Goal: Contribute content: Add original content to the website for others to see

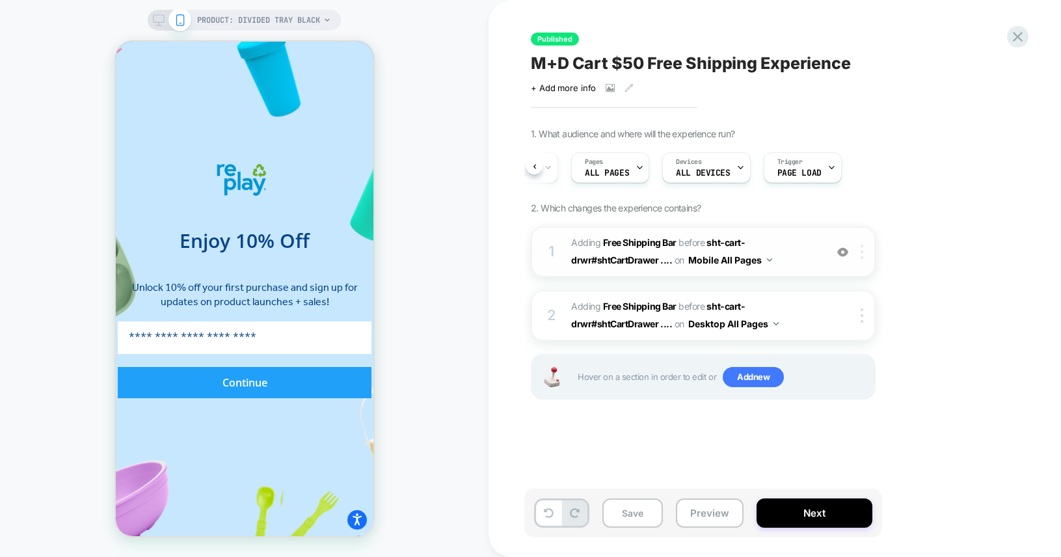
scroll to position [0, 450]
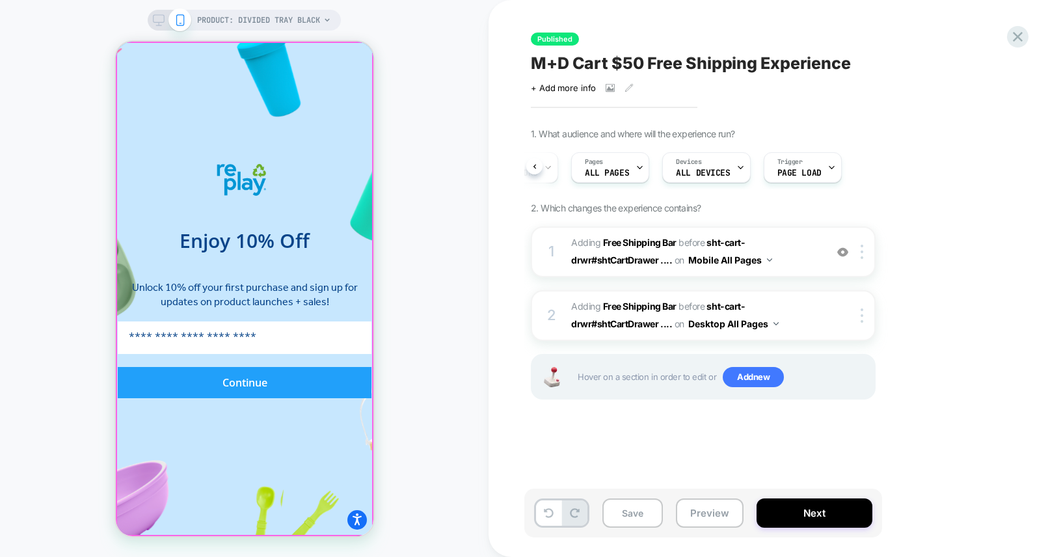
click at [367, 61] on form "Enjoy 10% Off Unlock 10% off your first purchase and sign up for updates on pro…" at bounding box center [244, 289] width 358 height 495
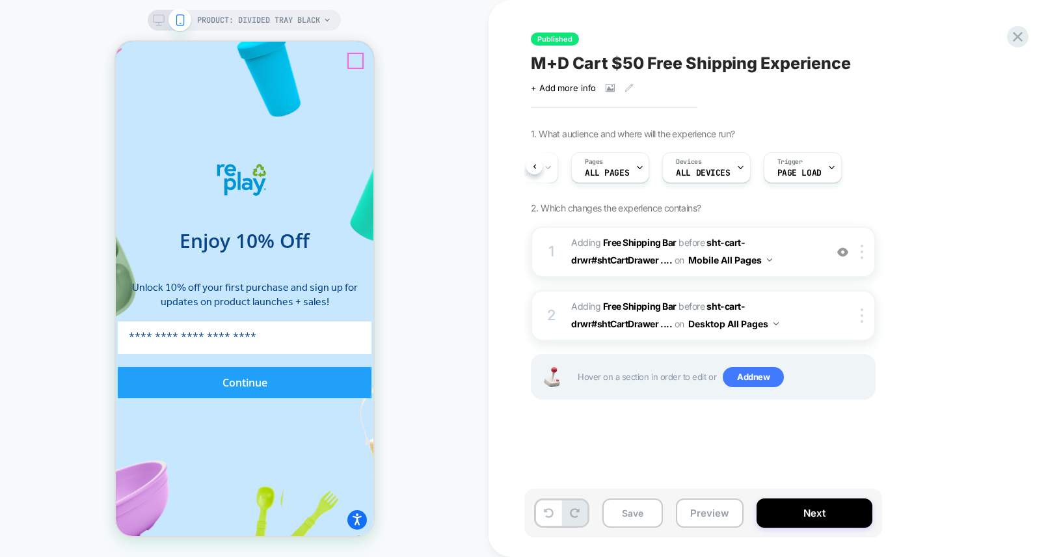
click at [403, 62] on circle "Close dialog" at bounding box center [411, 63] width 16 height 16
click at [861, 252] on img at bounding box center [862, 252] width 3 height 14
click at [927, 348] on div "1. What audience and where will the experience run? Audience All Visitors Pages…" at bounding box center [768, 280] width 475 height 304
click at [858, 319] on div at bounding box center [864, 315] width 21 height 14
click at [994, 261] on div "1. What audience and where will the experience run? Audience All Visitors Pages…" at bounding box center [768, 280] width 475 height 304
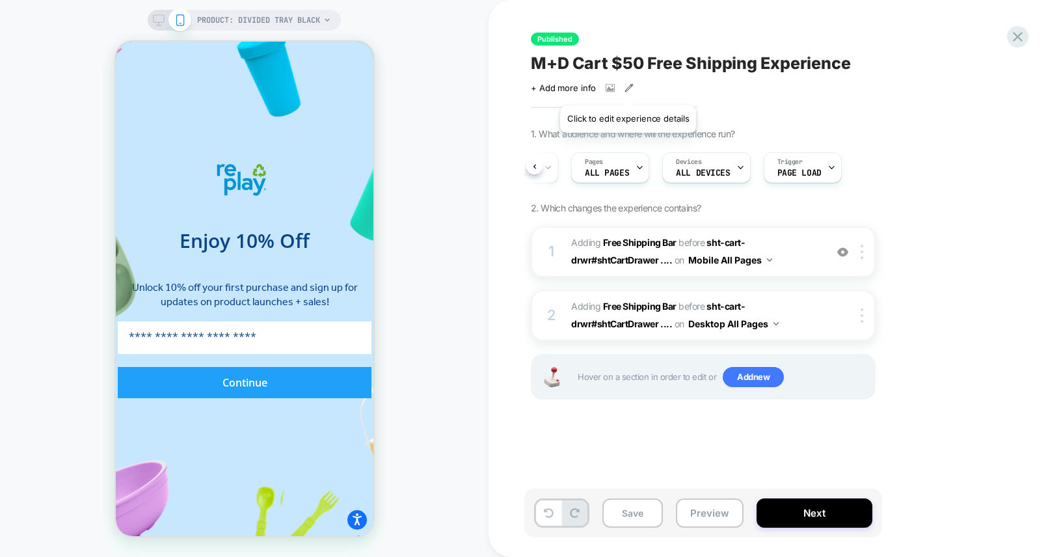
click at [628, 89] on icon at bounding box center [629, 87] width 9 height 9
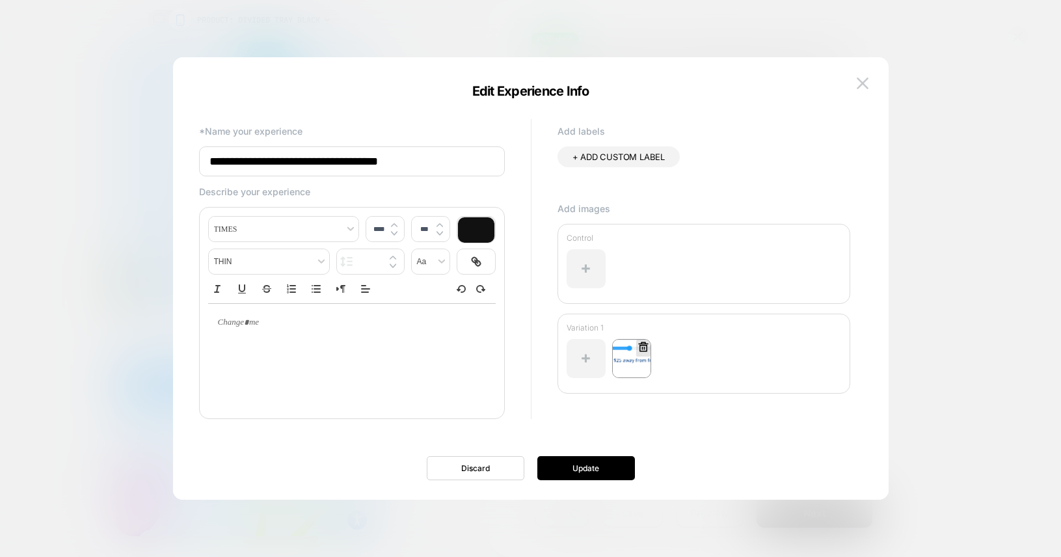
click at [633, 368] on img at bounding box center [631, 358] width 39 height 39
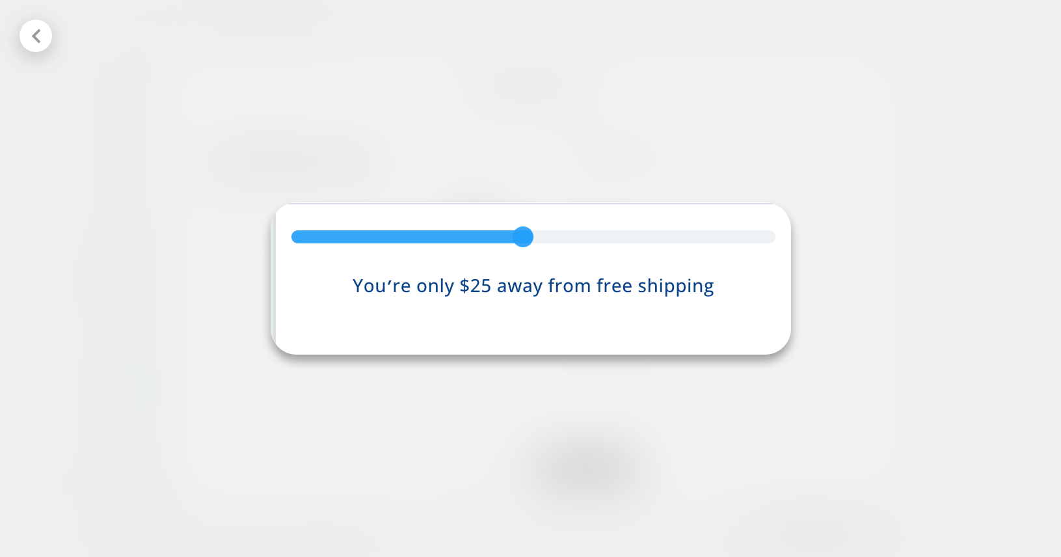
click at [36, 36] on icon at bounding box center [36, 36] width 16 height 16
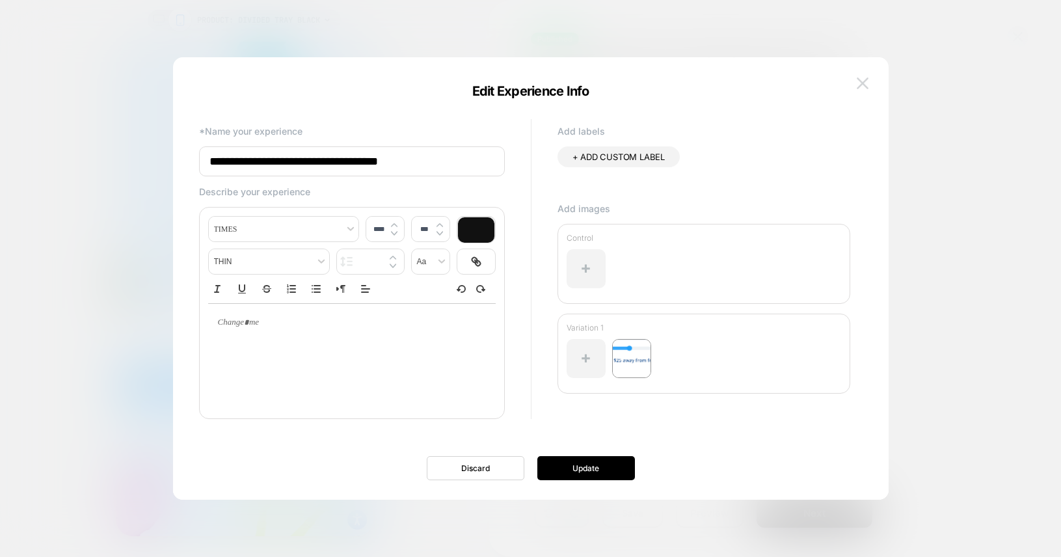
click at [860, 83] on img at bounding box center [863, 82] width 12 height 11
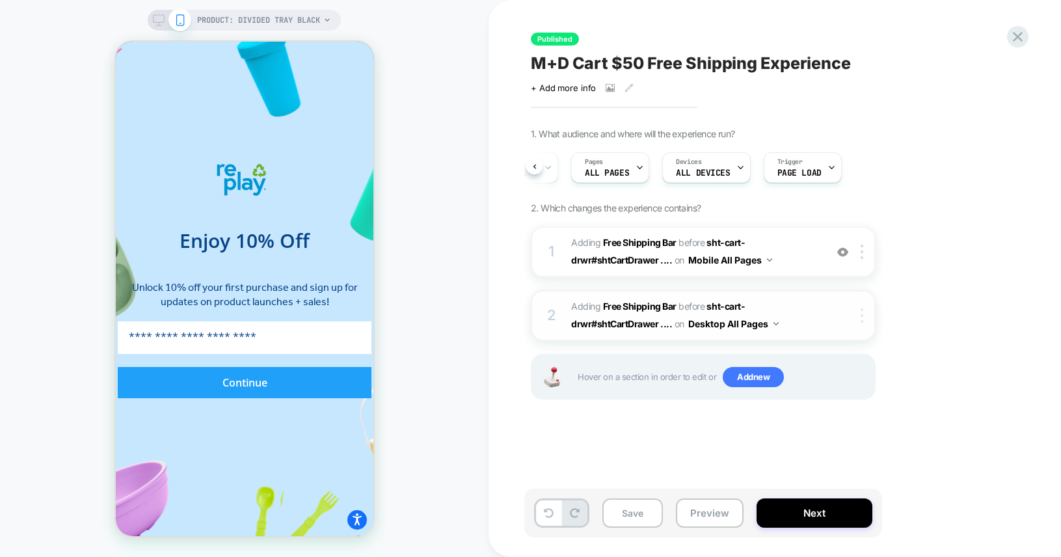
click at [862, 319] on img at bounding box center [862, 315] width 3 height 14
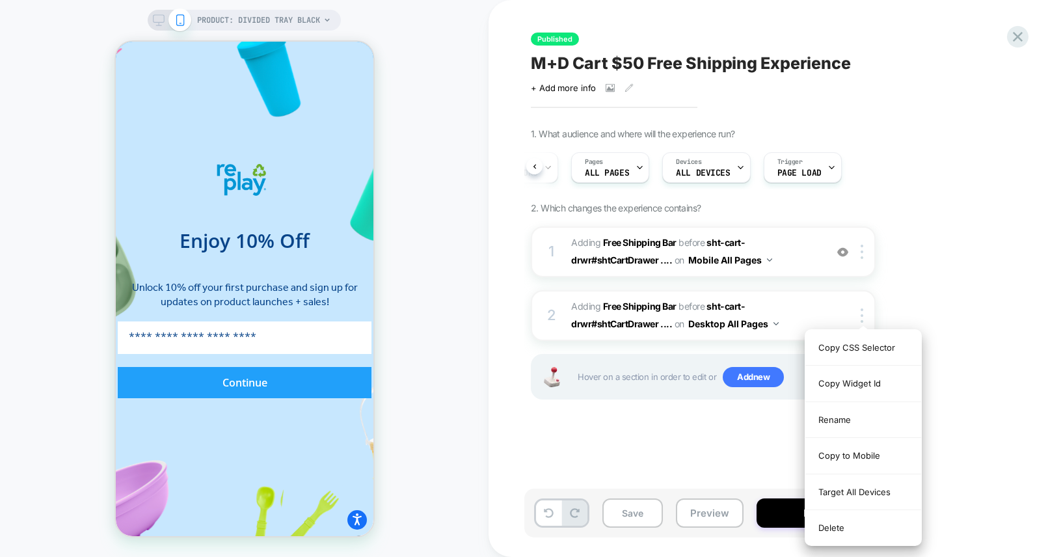
click at [948, 254] on div "1. What audience and where will the experience run? Audience All Visitors Pages…" at bounding box center [768, 280] width 475 height 304
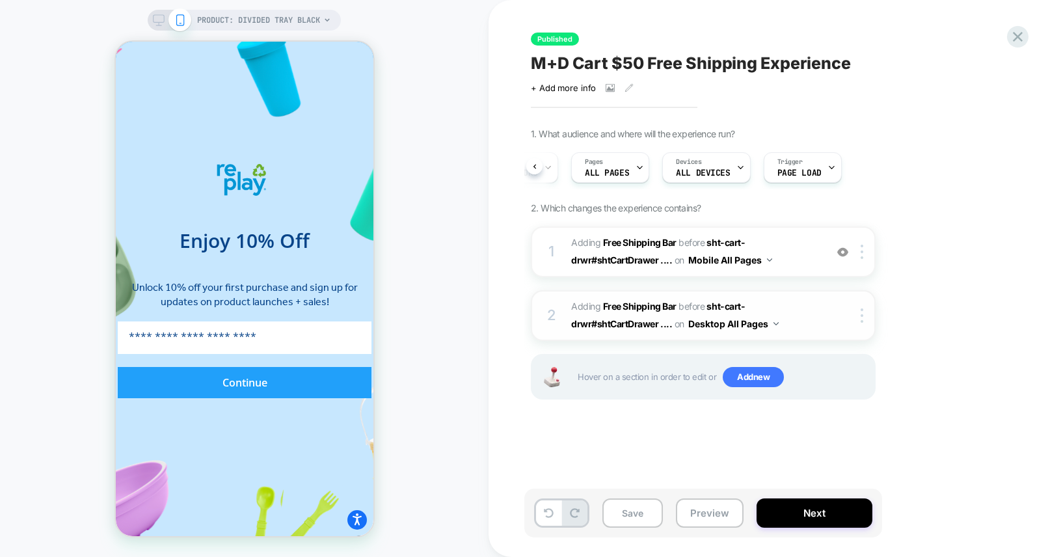
click at [777, 322] on img at bounding box center [776, 323] width 5 height 3
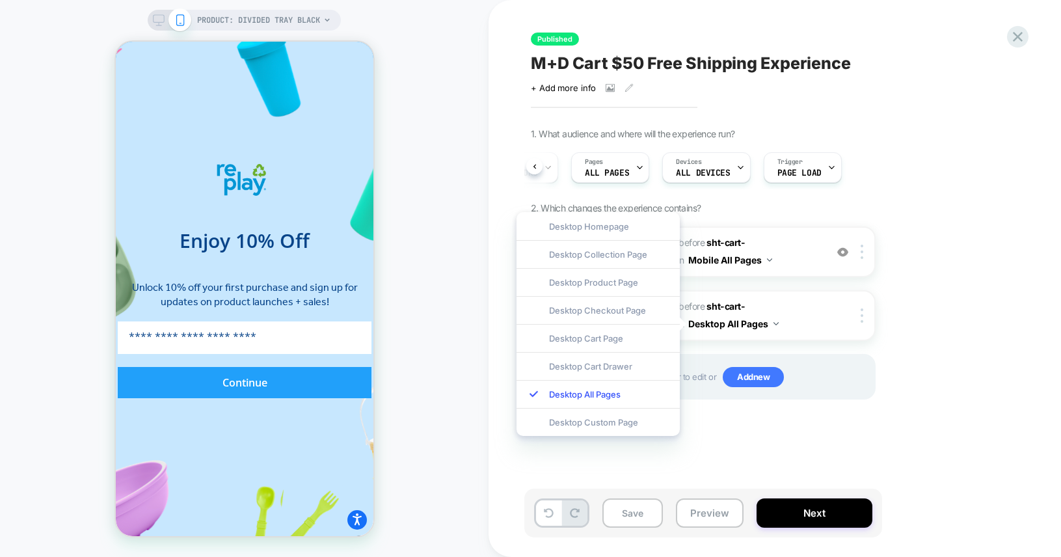
click at [956, 316] on div "1. What audience and where will the experience run? Audience All Visitors Pages…" at bounding box center [768, 280] width 475 height 304
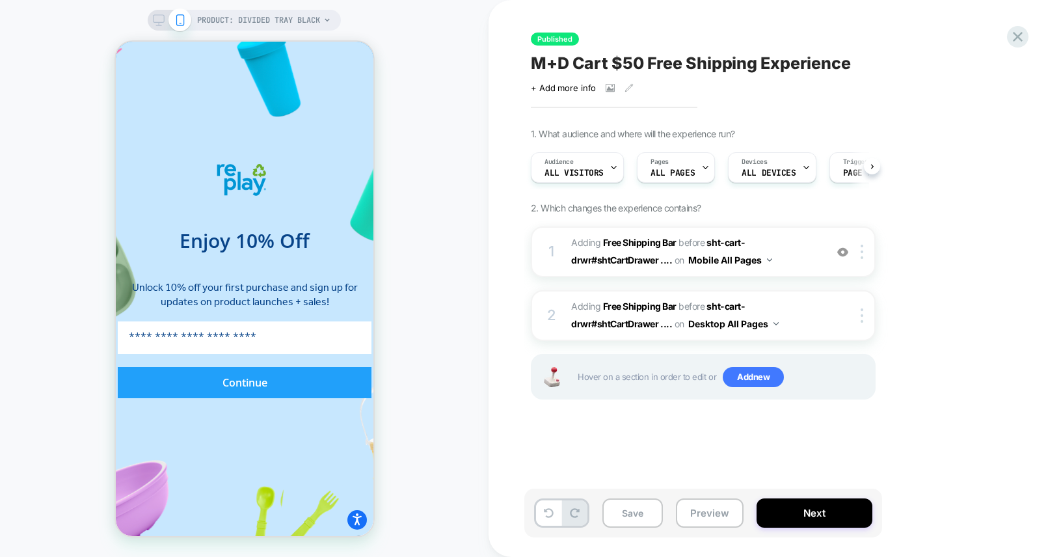
click at [462, 326] on div "PRODUCT: Divided Tray Black PRODUCT: Divided Tray Black" at bounding box center [244, 278] width 489 height 531
click at [825, 508] on button "Next" at bounding box center [815, 512] width 116 height 29
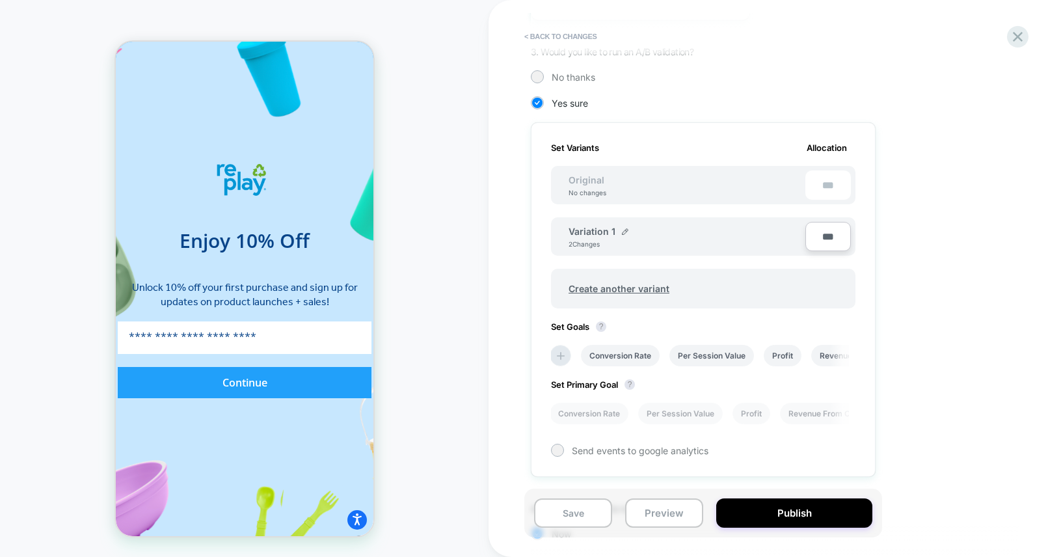
scroll to position [309, 0]
click at [831, 234] on input "***" at bounding box center [829, 233] width 46 height 29
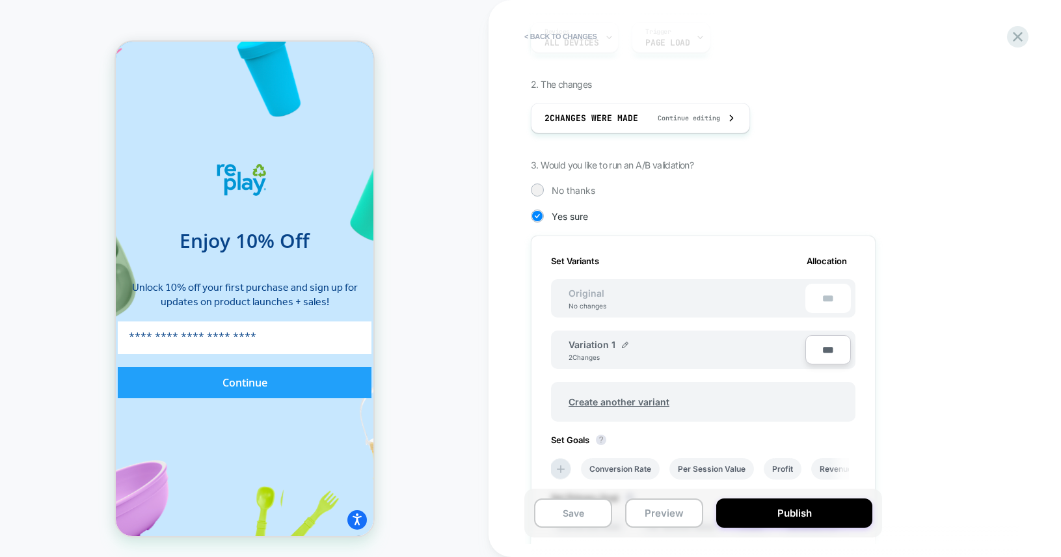
scroll to position [0, 0]
click at [540, 191] on div at bounding box center [537, 190] width 10 height 10
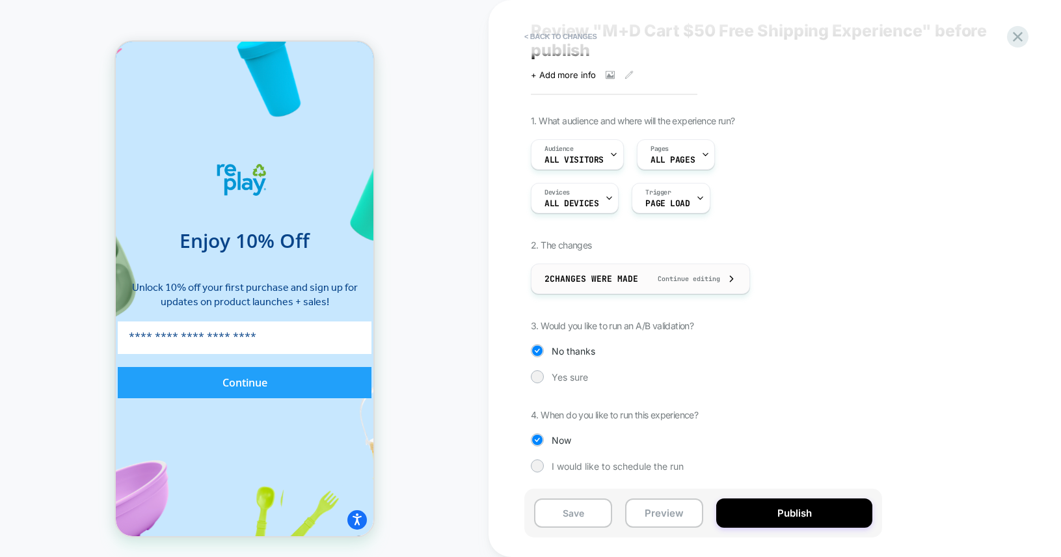
click at [735, 281] on icon at bounding box center [732, 279] width 10 height 10
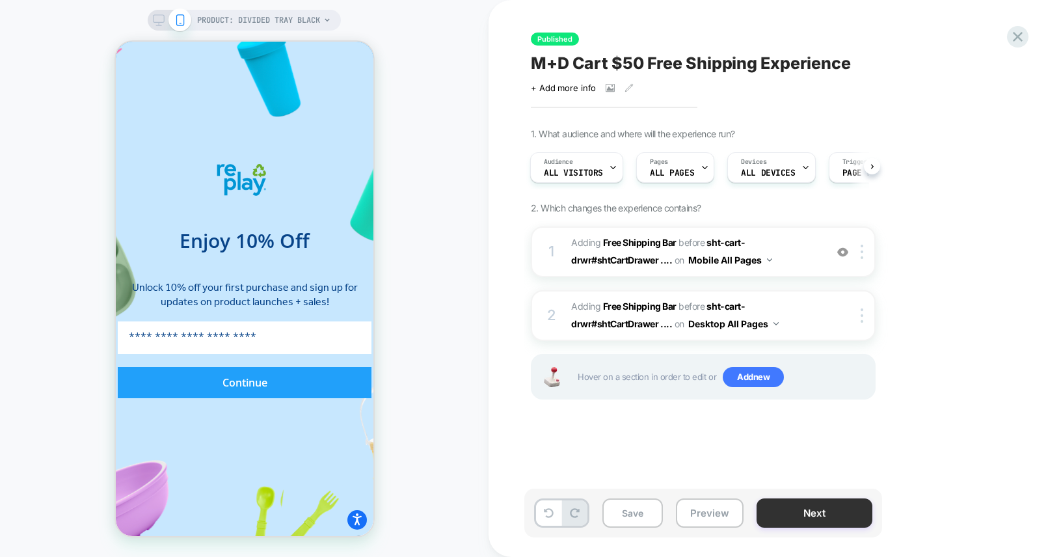
click at [815, 502] on button "Next" at bounding box center [815, 512] width 116 height 29
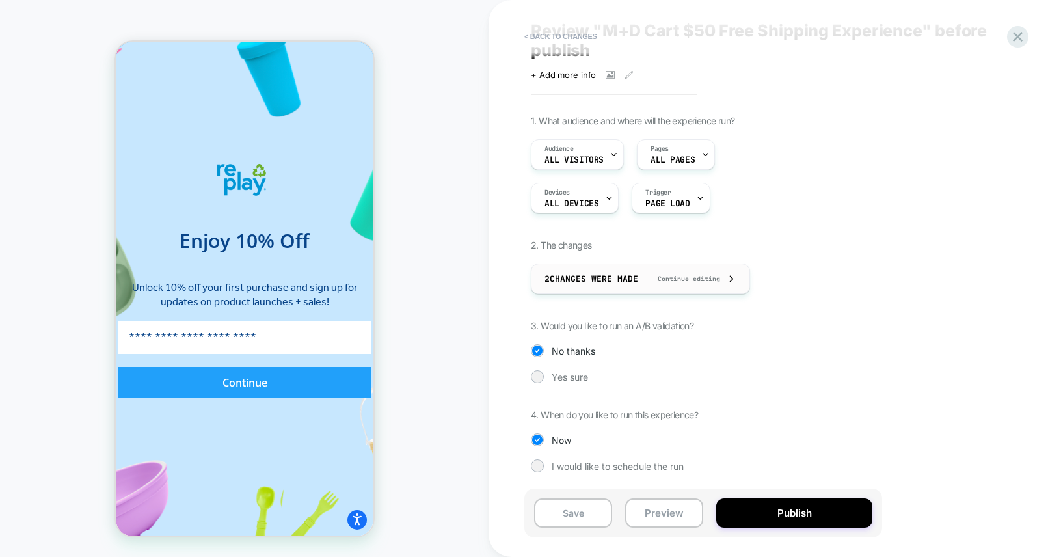
click at [733, 282] on icon at bounding box center [732, 279] width 10 height 10
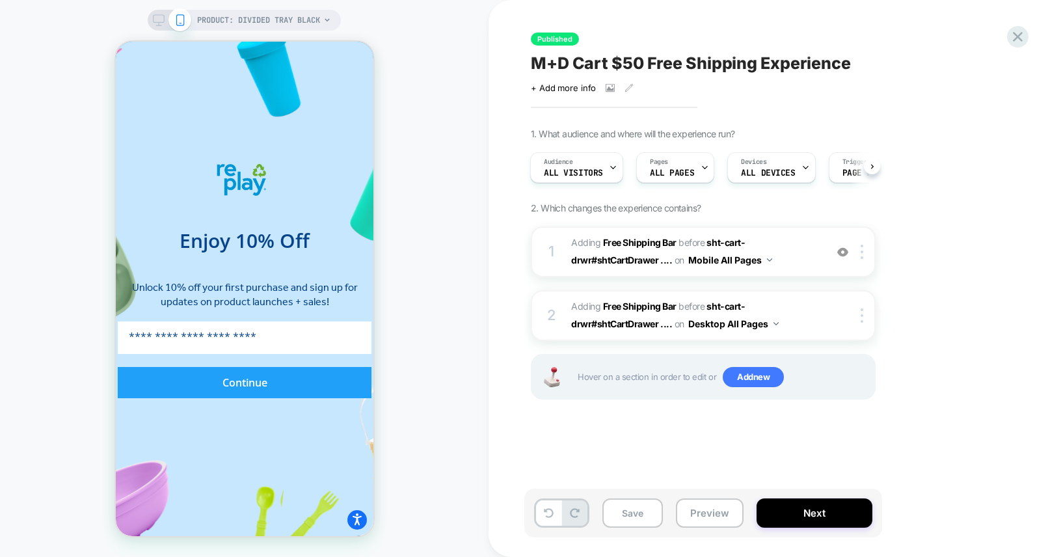
click at [667, 473] on div "Published M+D Cart $50 Free Shipping Experience Click to view images Click to e…" at bounding box center [769, 278] width 488 height 531
click at [687, 431] on div "1 #_loomi_addon_1754425114879 Adding Free Shipping Bar BEFORE sht-cart-drwr#sht…" at bounding box center [703, 329] width 345 height 206
click at [800, 506] on button "Next" at bounding box center [815, 512] width 116 height 29
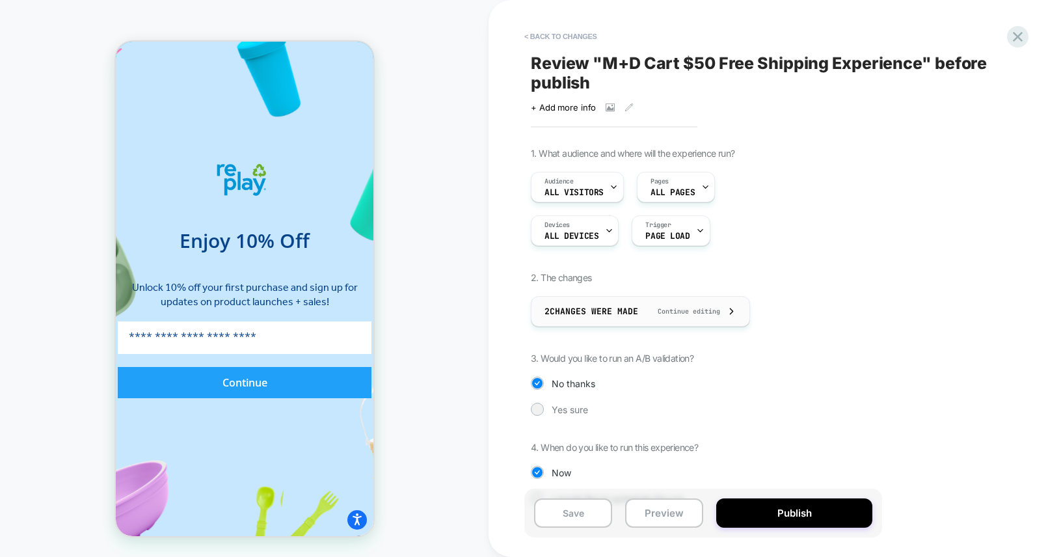
click at [739, 310] on div "2 Changes were made Continue editing" at bounding box center [640, 311] width 219 height 31
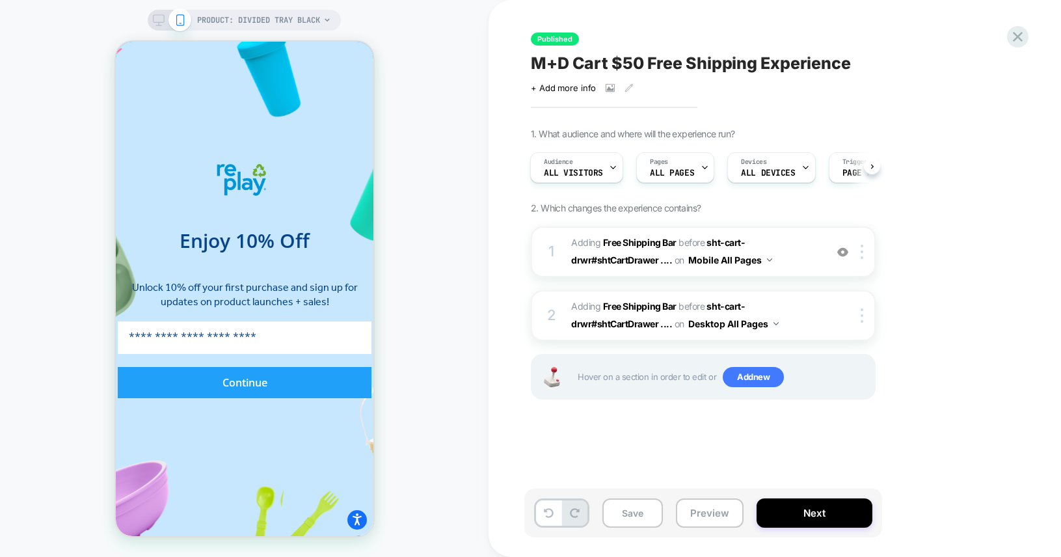
click at [750, 435] on div "Published M+D Cart $50 Free Shipping Experience Click to view images Click to e…" at bounding box center [769, 278] width 488 height 531
click at [782, 512] on button "Next" at bounding box center [815, 512] width 116 height 29
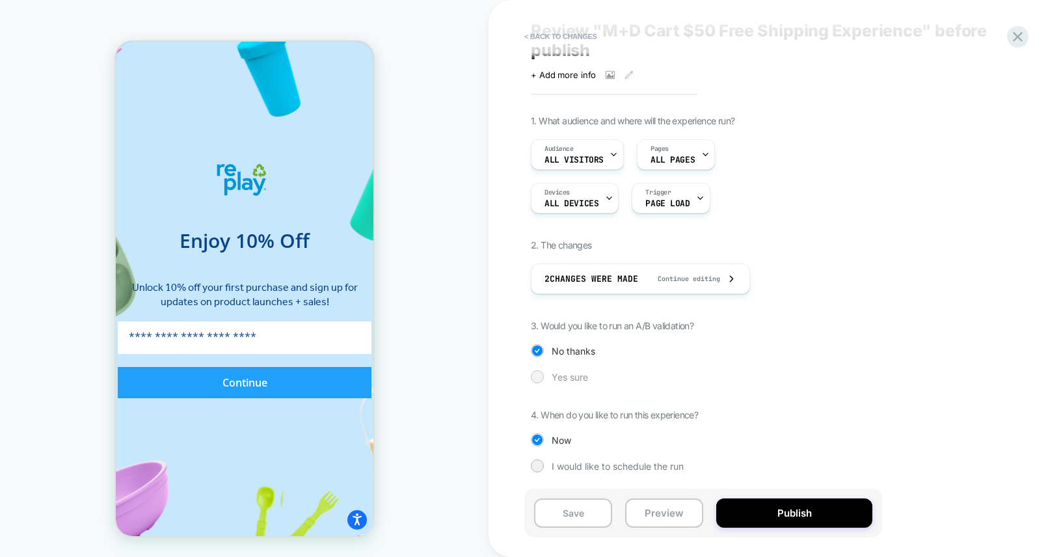
click at [558, 374] on span "Yes sure" at bounding box center [570, 377] width 36 height 11
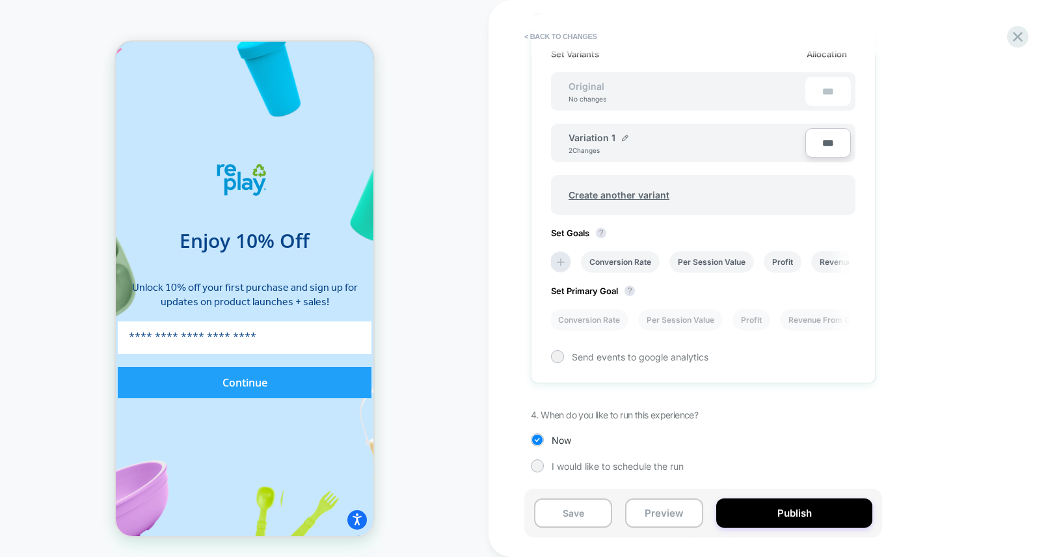
click at [424, 149] on div "PRODUCT: Divided Tray Black PRODUCT: Divided Tray Black" at bounding box center [244, 278] width 489 height 531
click at [823, 143] on input "***" at bounding box center [829, 142] width 46 height 29
click at [832, 90] on div "***" at bounding box center [829, 91] width 46 height 29
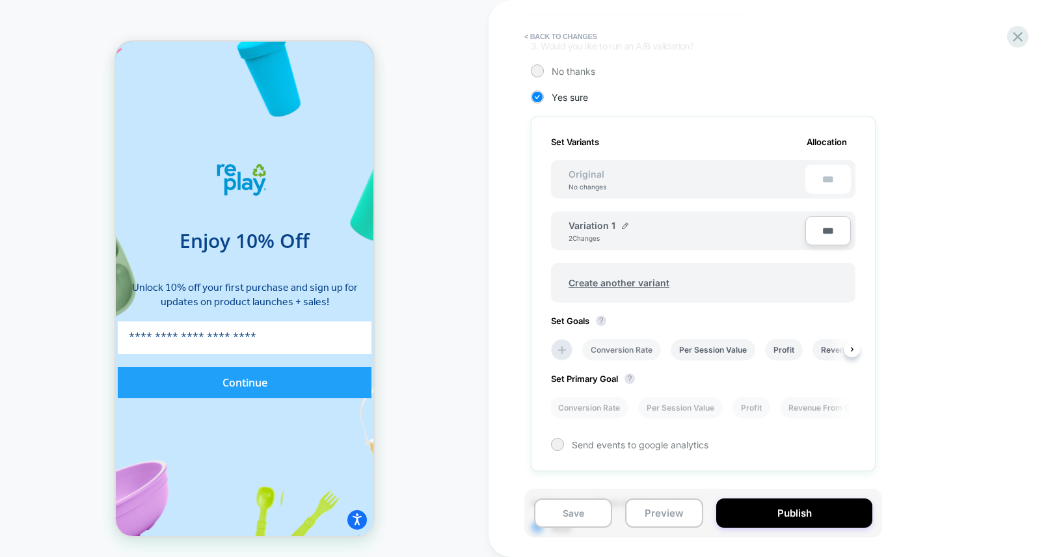
click at [636, 346] on li "Conversion Rate" at bounding box center [621, 349] width 79 height 21
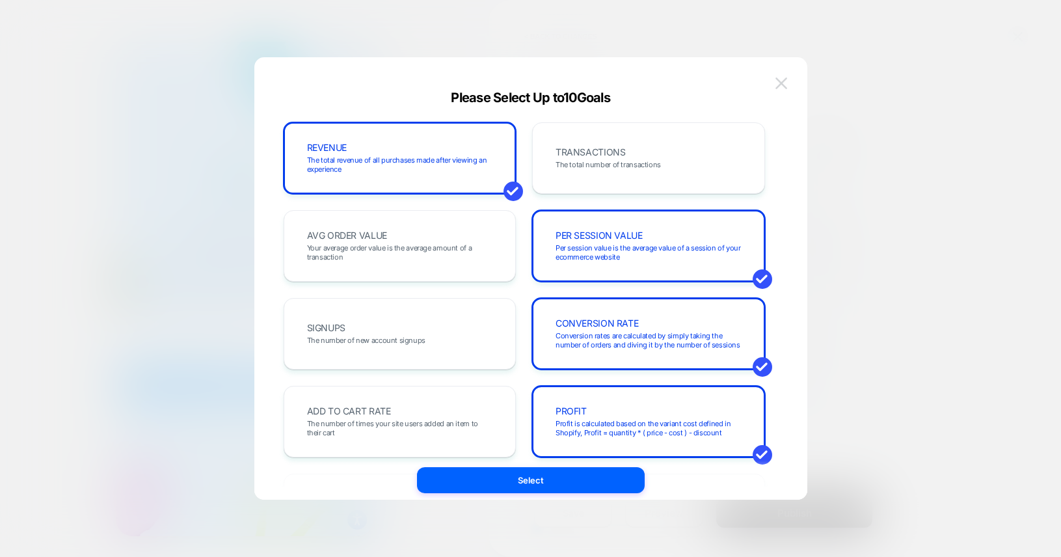
click at [781, 85] on img at bounding box center [782, 82] width 12 height 11
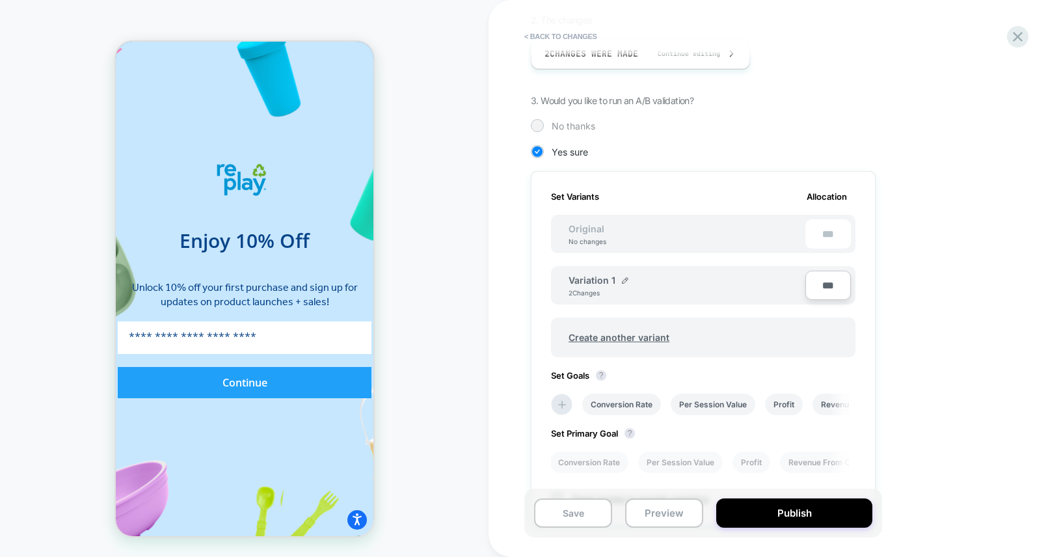
click at [541, 126] on div at bounding box center [537, 125] width 10 height 10
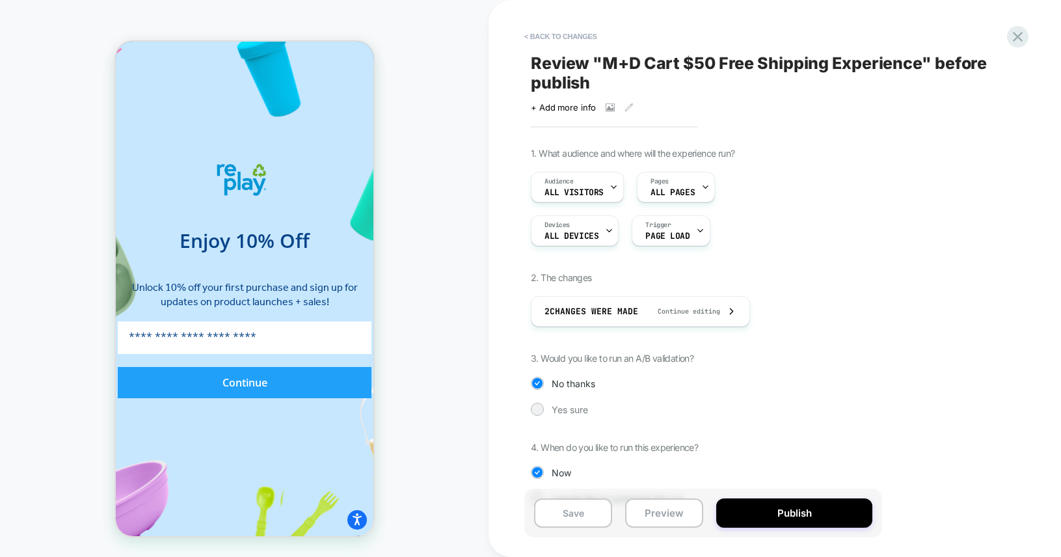
scroll to position [0, 450]
click at [627, 107] on icon at bounding box center [629, 107] width 9 height 9
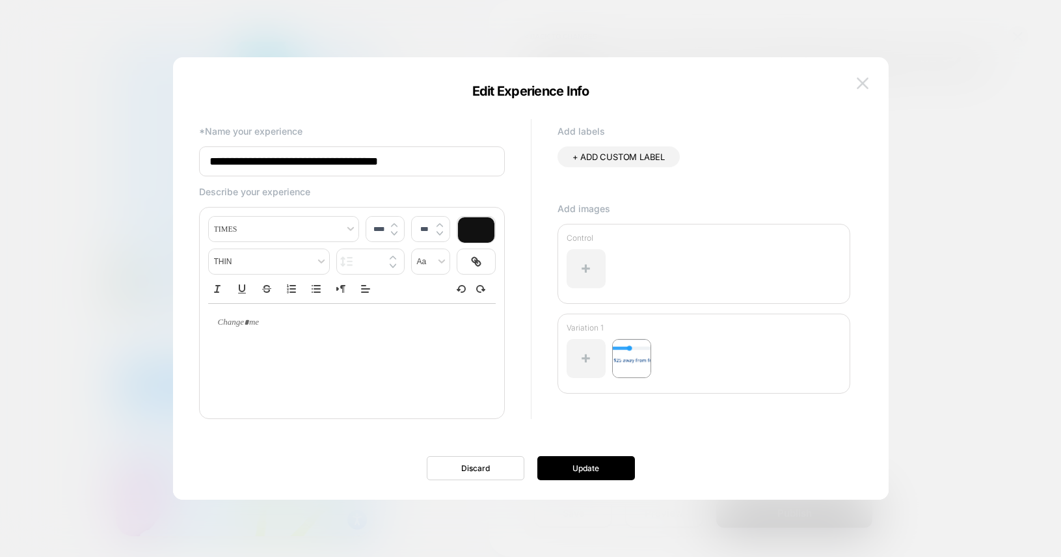
click at [862, 76] on button at bounding box center [863, 84] width 20 height 20
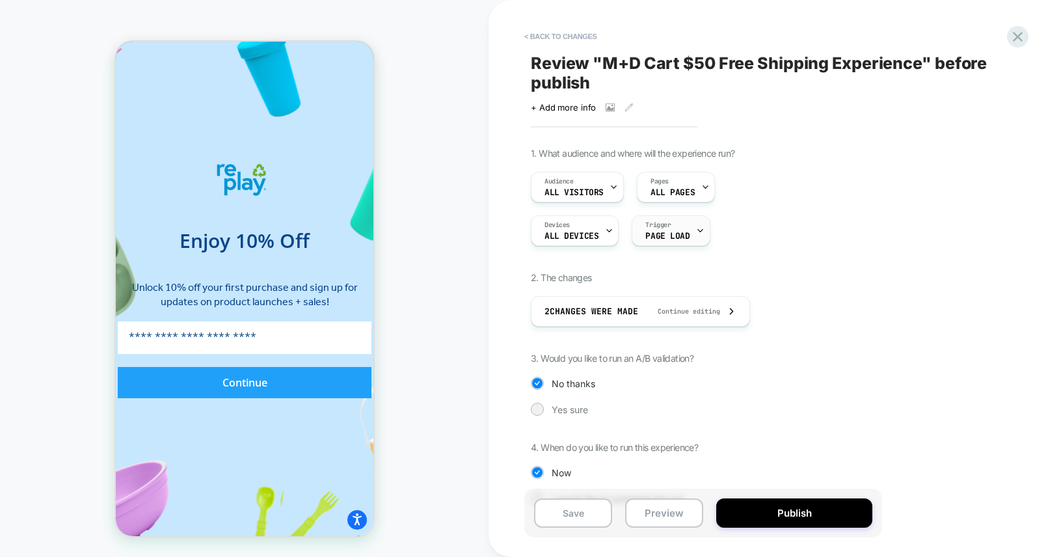
click at [700, 227] on icon at bounding box center [700, 230] width 8 height 8
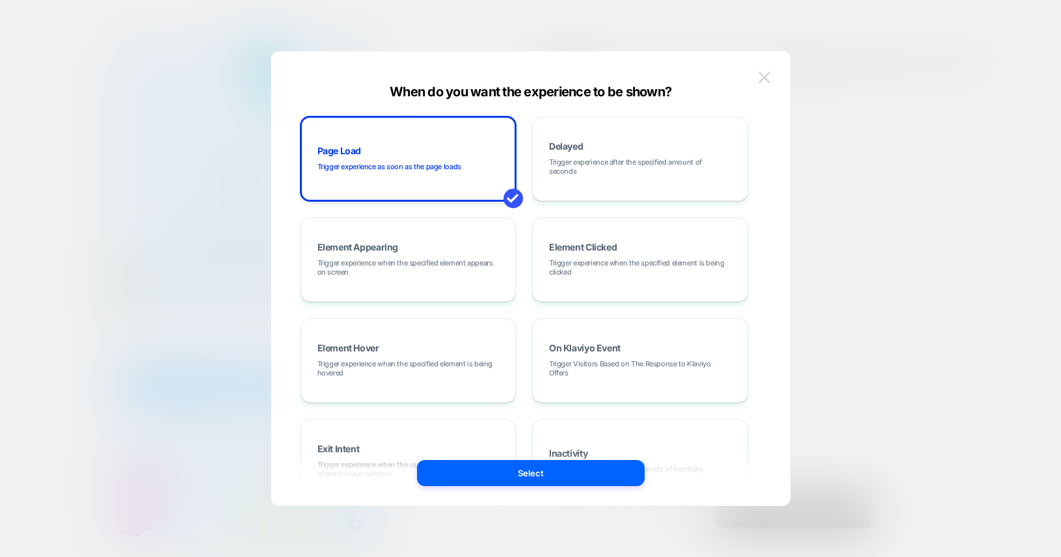
click at [770, 80] on button at bounding box center [765, 78] width 20 height 20
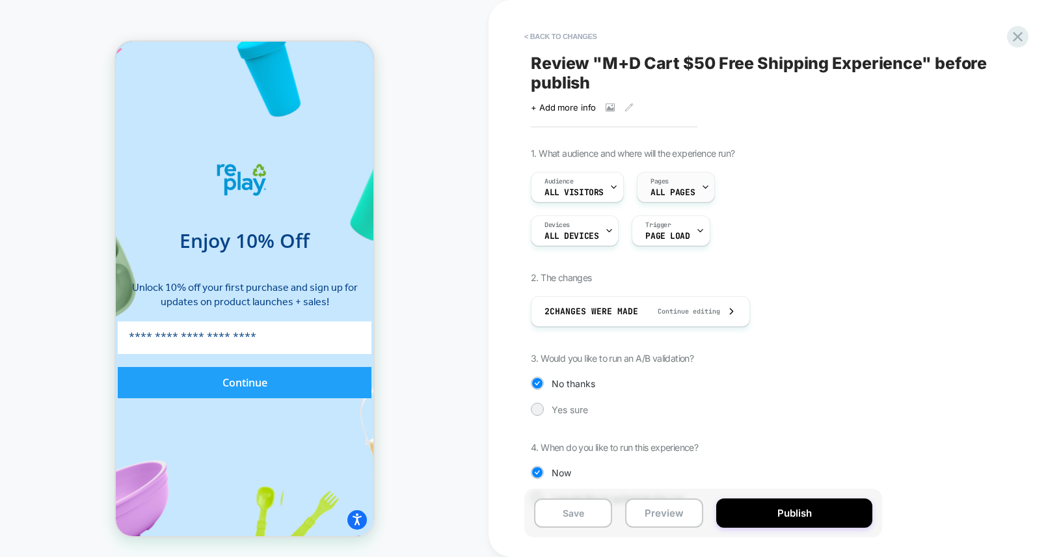
click at [702, 182] on div at bounding box center [706, 186] width 8 height 29
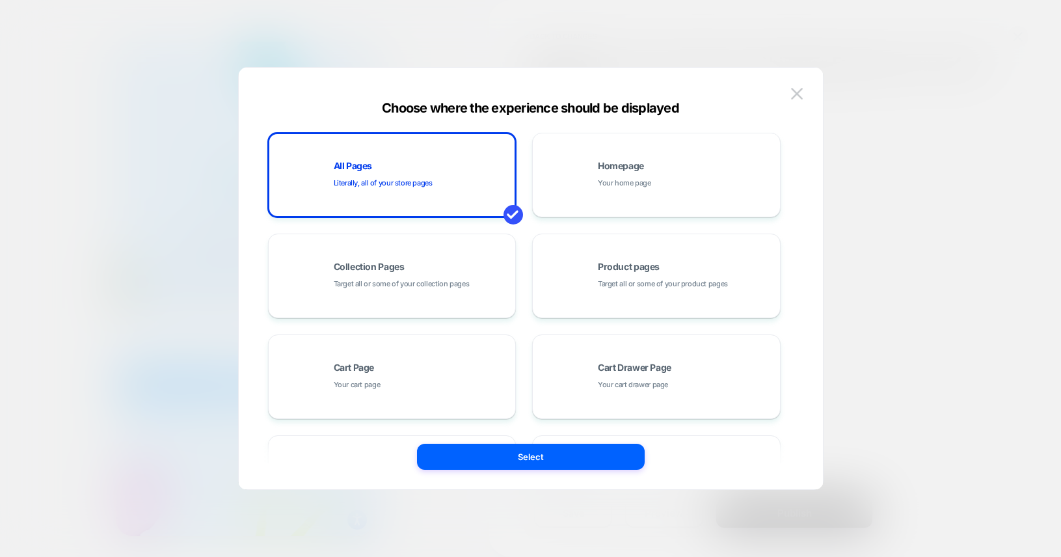
click at [902, 189] on div at bounding box center [530, 278] width 1061 height 557
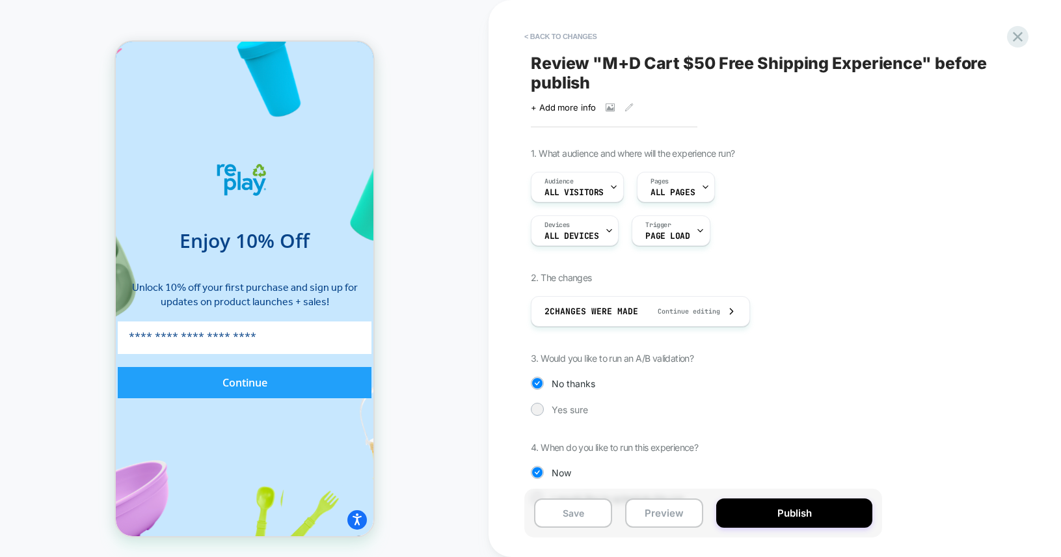
click at [936, 125] on div "Review " M+D Cart $50 Free Shipping Experience " before publish Click to view i…" at bounding box center [769, 278] width 488 height 531
click at [556, 44] on button "< Back to changes" at bounding box center [561, 36] width 86 height 21
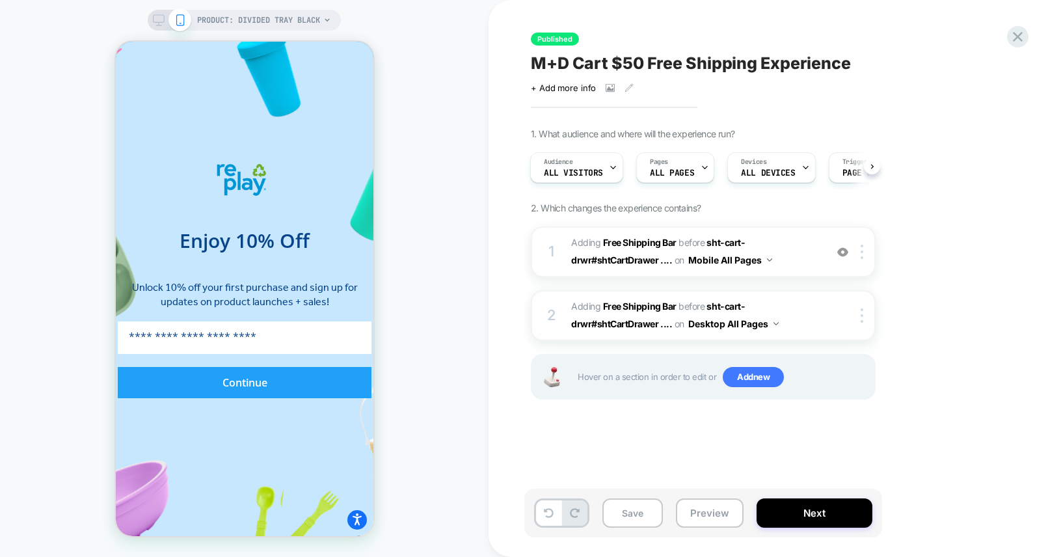
click at [776, 322] on img at bounding box center [776, 323] width 5 height 3
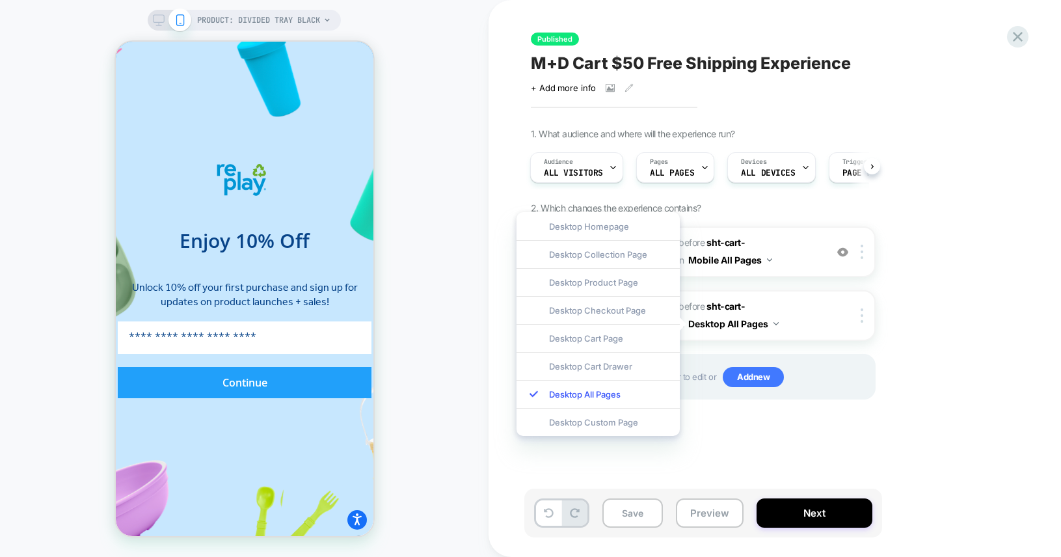
click at [912, 300] on div "1. What audience and where will the experience run? Audience All Visitors Pages…" at bounding box center [768, 280] width 475 height 304
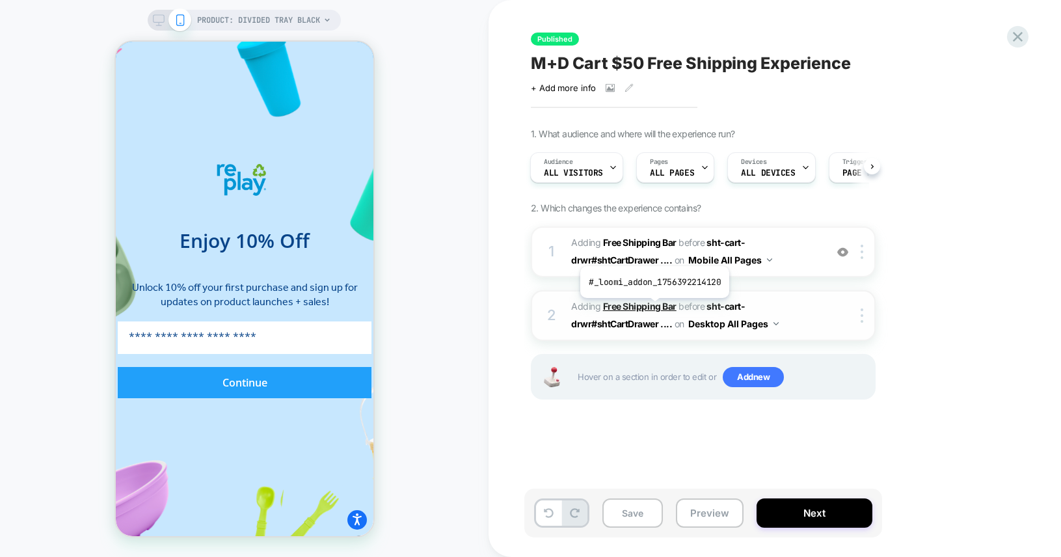
click at [653, 308] on b "Free Shipping Bar" at bounding box center [640, 306] width 74 height 11
click at [722, 310] on span "sht-cart-drwr#shtCartDrawer ...." at bounding box center [658, 315] width 174 height 29
click at [638, 241] on b "Free Shipping Bar" at bounding box center [640, 242] width 74 height 11
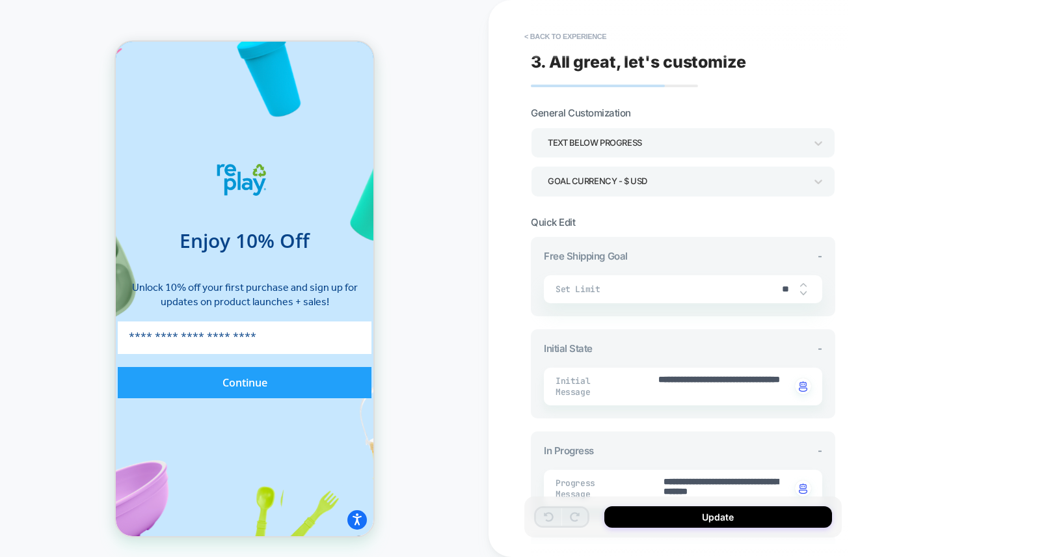
click at [805, 293] on img at bounding box center [803, 293] width 7 height 5
type textarea "*"
type input "**"
click at [805, 293] on img at bounding box center [803, 293] width 7 height 5
type textarea "*"
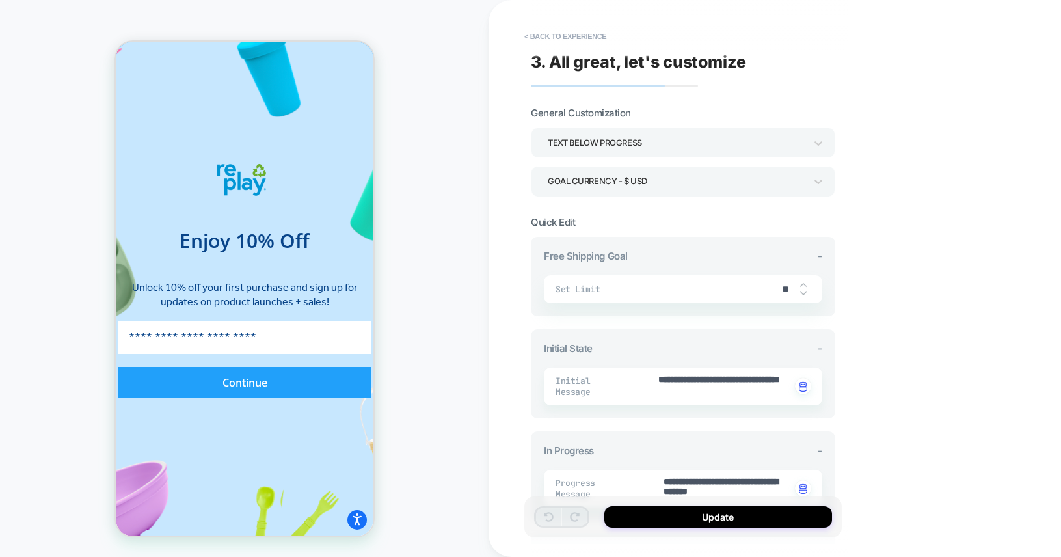
type input "**"
click at [805, 293] on img at bounding box center [803, 293] width 7 height 5
type textarea "*"
type input "**"
click at [805, 293] on img at bounding box center [803, 293] width 7 height 5
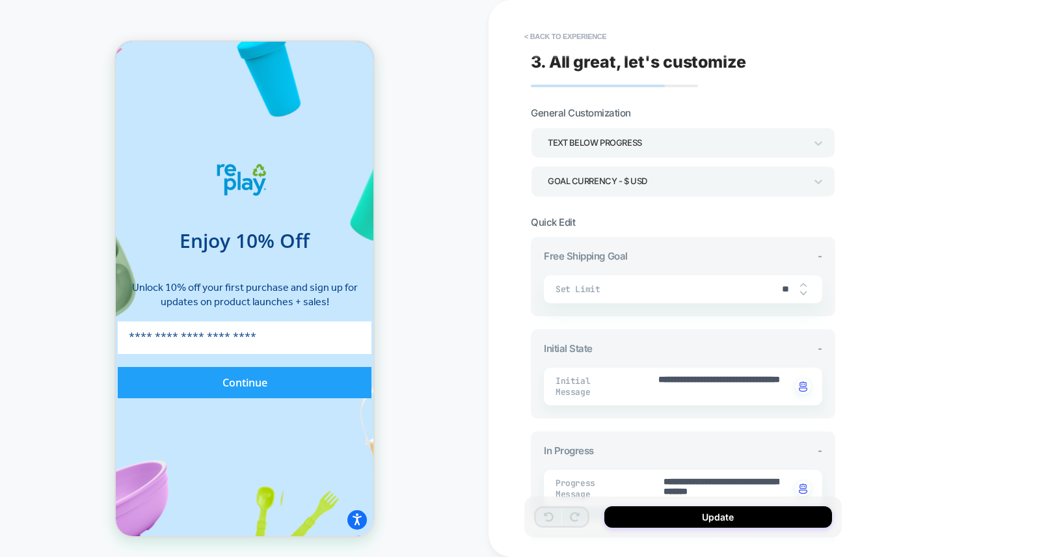
type textarea "*"
type input "**"
click at [805, 293] on img at bounding box center [803, 293] width 7 height 5
type textarea "*"
type input "**"
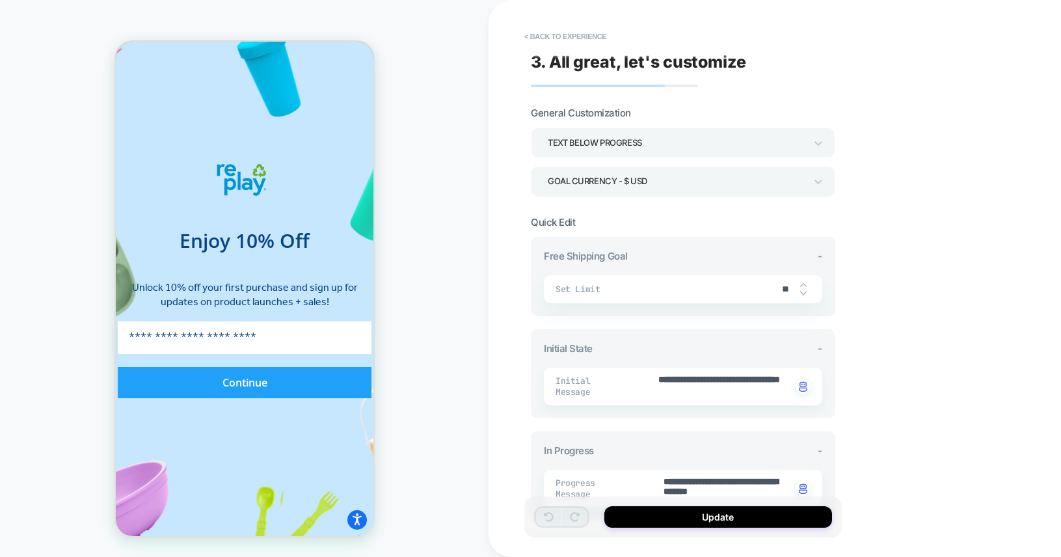
click at [782, 288] on input "**" at bounding box center [785, 289] width 29 height 11
type textarea "*"
type input "*"
type textarea "*"
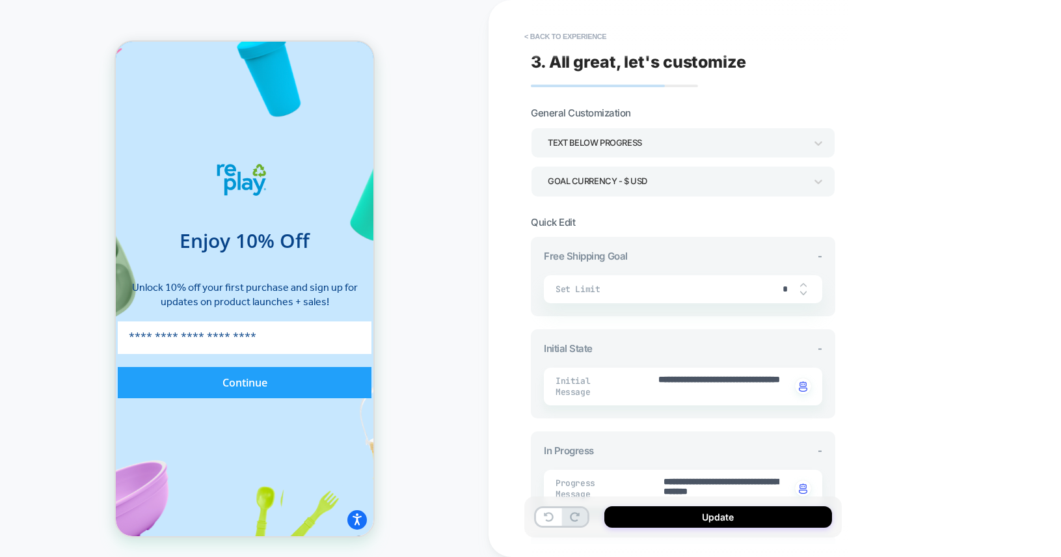
type input "**"
type textarea "*"
type input "**"
drag, startPoint x: 736, startPoint y: 392, endPoint x: 728, endPoint y: 393, distance: 7.9
click at [728, 393] on textarea "**********" at bounding box center [723, 387] width 133 height 26
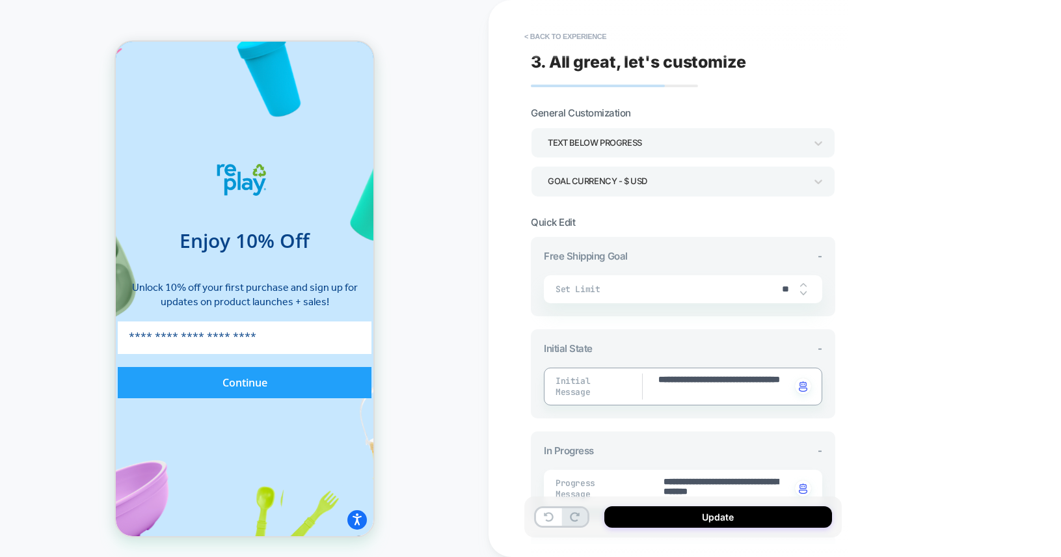
type textarea "*"
type textarea "**********"
type textarea "*"
type textarea "**********"
type textarea "*"
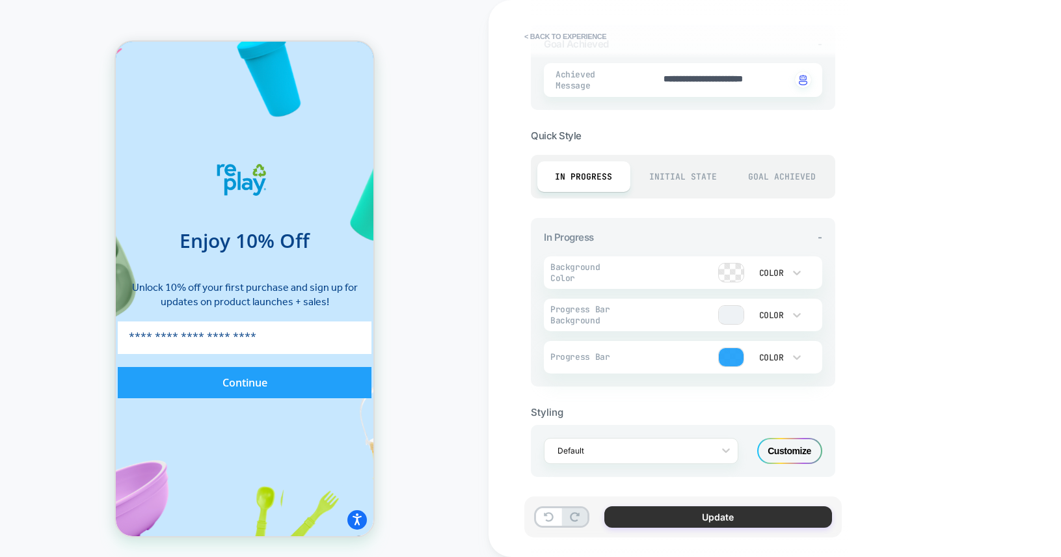
type textarea "**********"
click at [704, 521] on button "Update" at bounding box center [719, 516] width 228 height 21
type textarea "*"
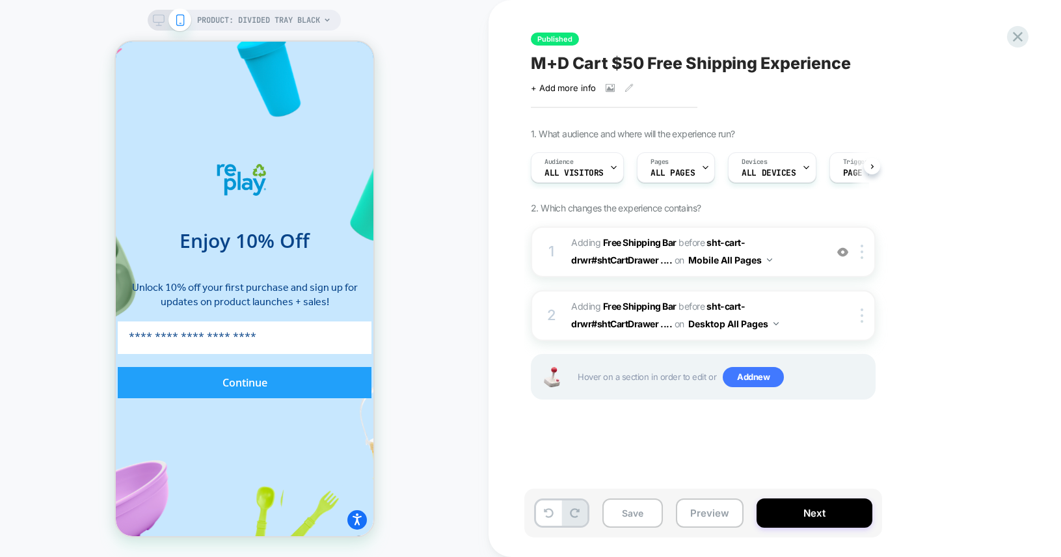
scroll to position [0, 1]
click at [784, 513] on button "Next" at bounding box center [815, 512] width 116 height 29
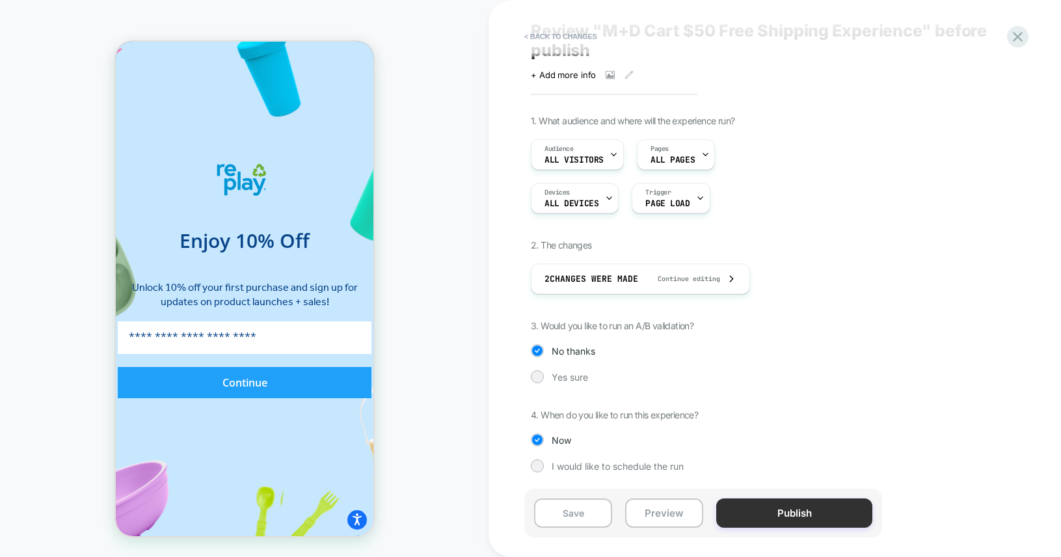
scroll to position [0, 450]
click at [785, 511] on button "Publish" at bounding box center [794, 512] width 156 height 29
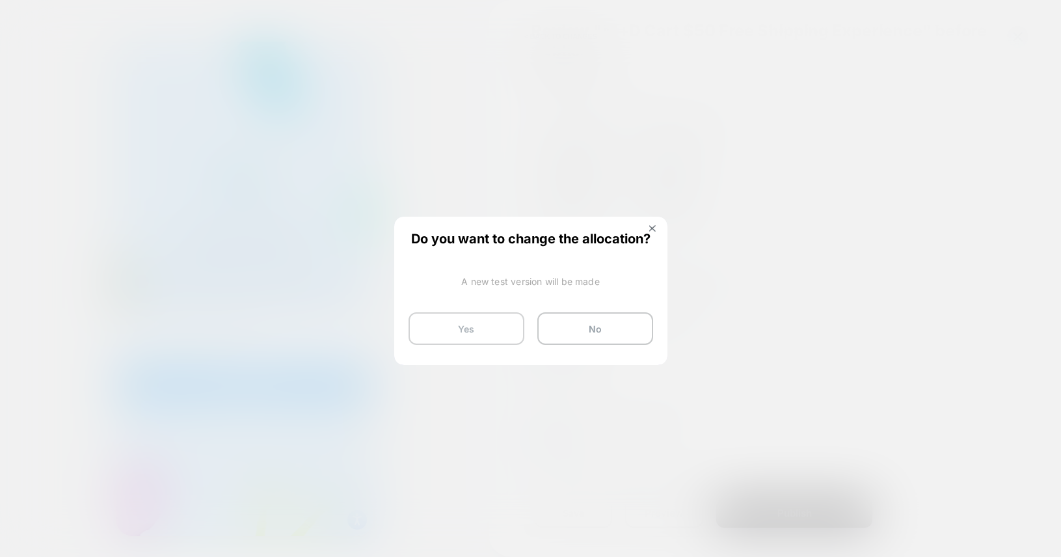
click at [456, 328] on button "Yes" at bounding box center [467, 328] width 116 height 33
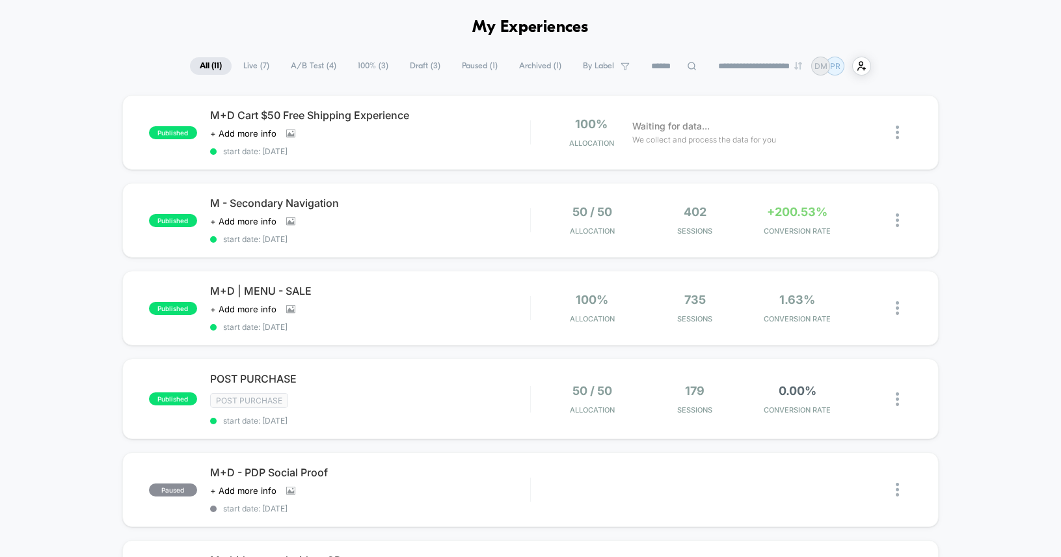
scroll to position [48, 0]
